Goal: Task Accomplishment & Management: Complete application form

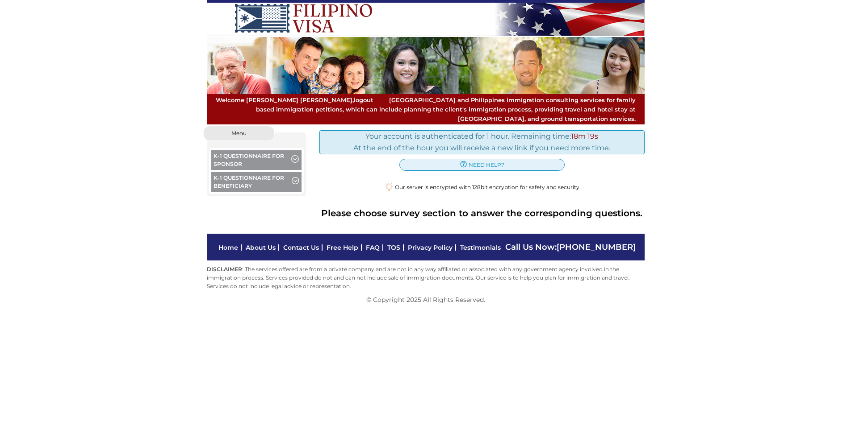
click at [292, 155] on span "button" at bounding box center [295, 160] width 8 height 10
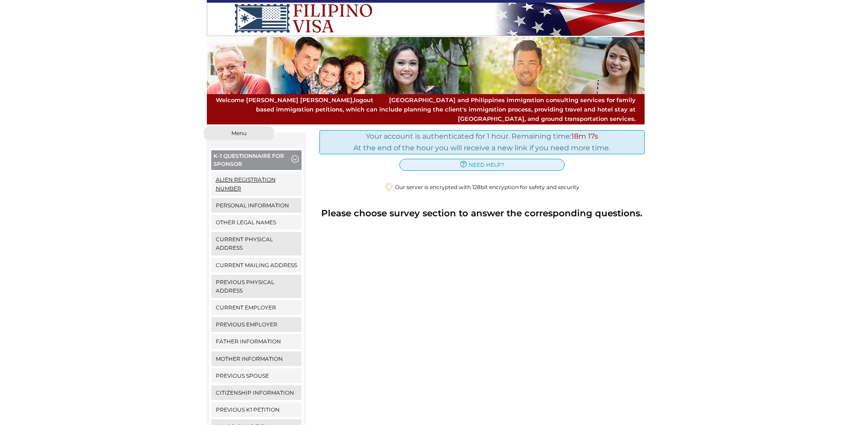
click at [253, 178] on link "Alien Registration Number" at bounding box center [256, 183] width 91 height 23
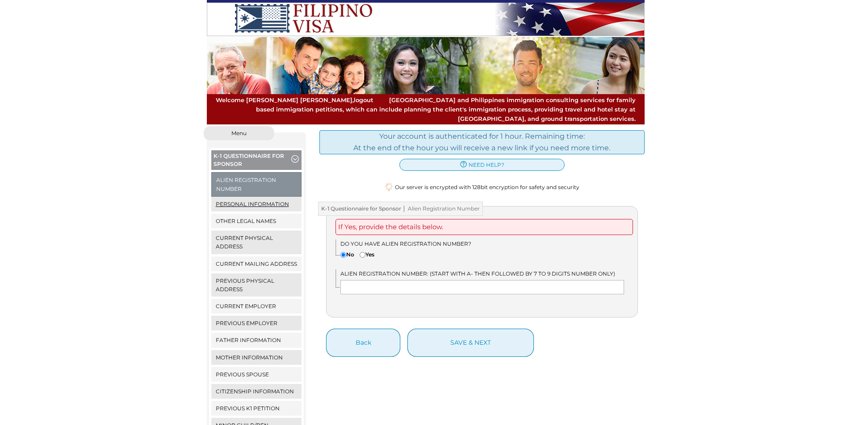
click at [246, 197] on link "Personal Information" at bounding box center [256, 204] width 91 height 15
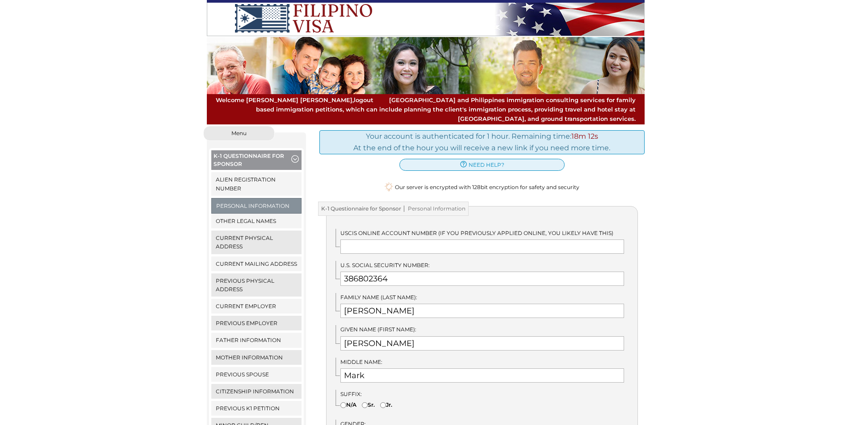
scroll to position [223, 0]
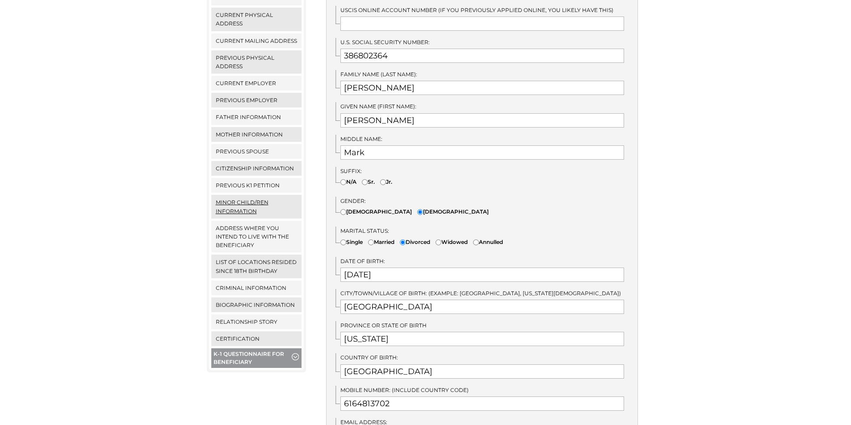
click at [246, 195] on link "Minor Child/ren Information" at bounding box center [256, 206] width 91 height 23
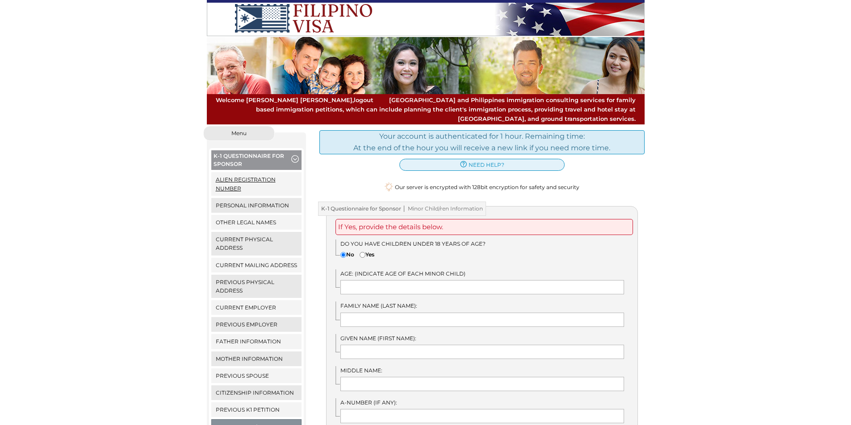
scroll to position [223, 0]
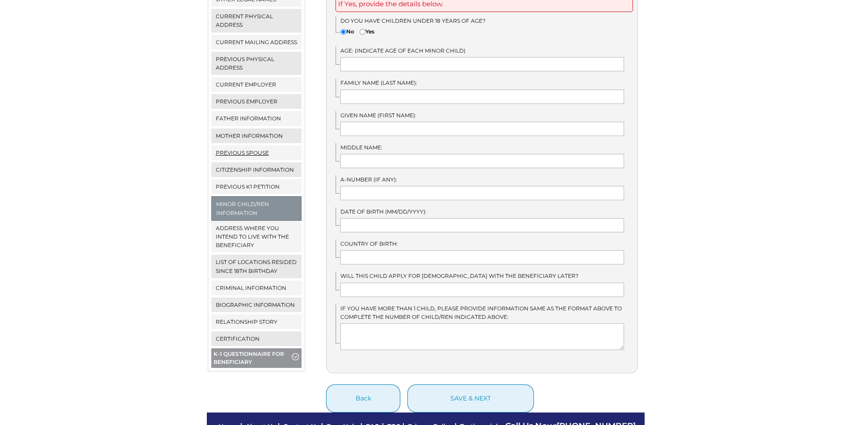
click at [246, 146] on link "Previous Spouse" at bounding box center [256, 153] width 91 height 15
